Goal: Task Accomplishment & Management: Use online tool/utility

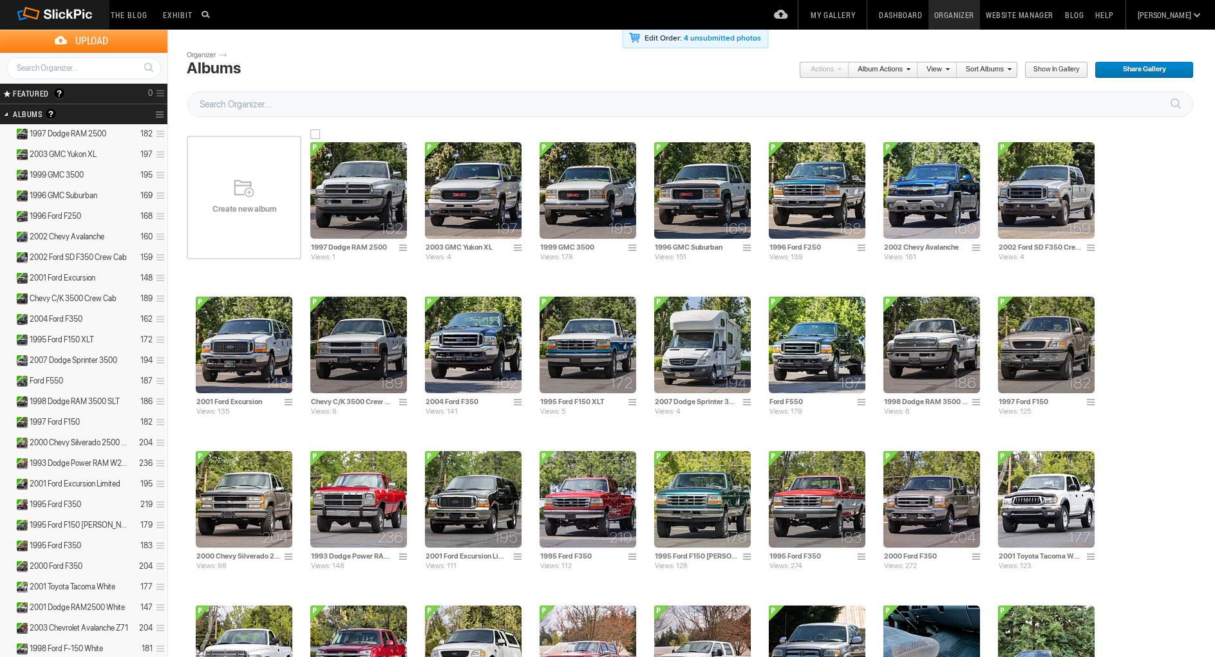
click at [352, 194] on img at bounding box center [358, 190] width 97 height 97
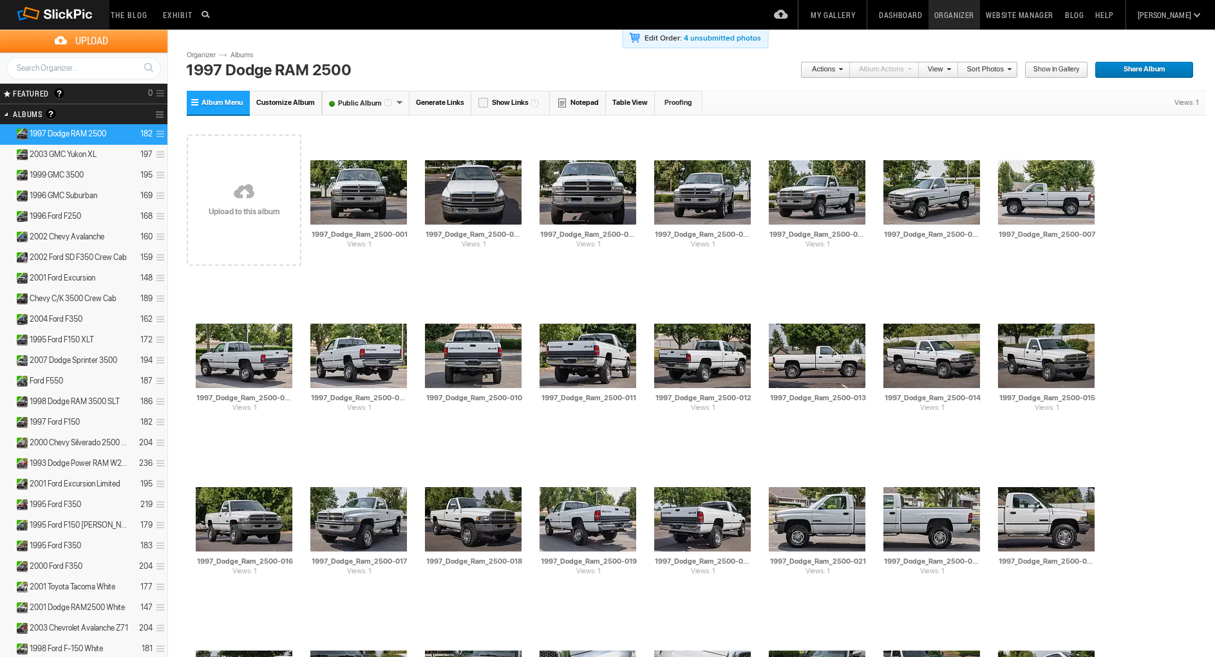
click at [253, 212] on link at bounding box center [244, 192] width 115 height 149
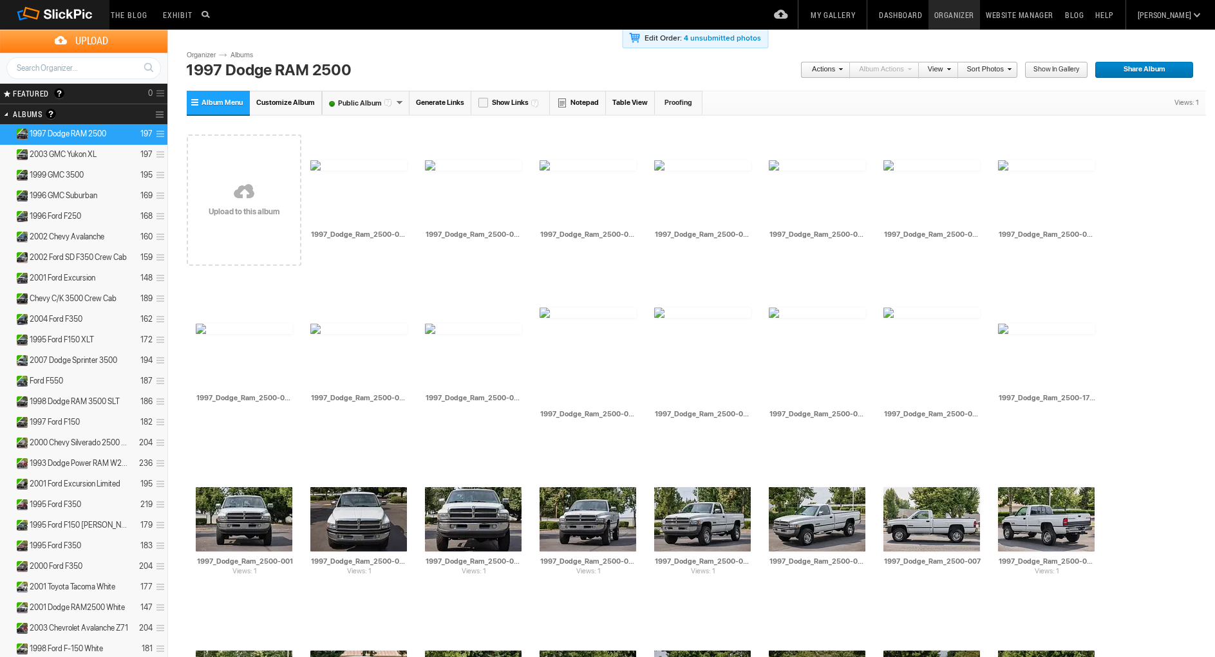
click at [1012, 68] on span at bounding box center [1008, 69] width 8 height 8
click at [1071, 138] on li "File Name" at bounding box center [1074, 142] width 143 height 14
